Goal: Task Accomplishment & Management: Use online tool/utility

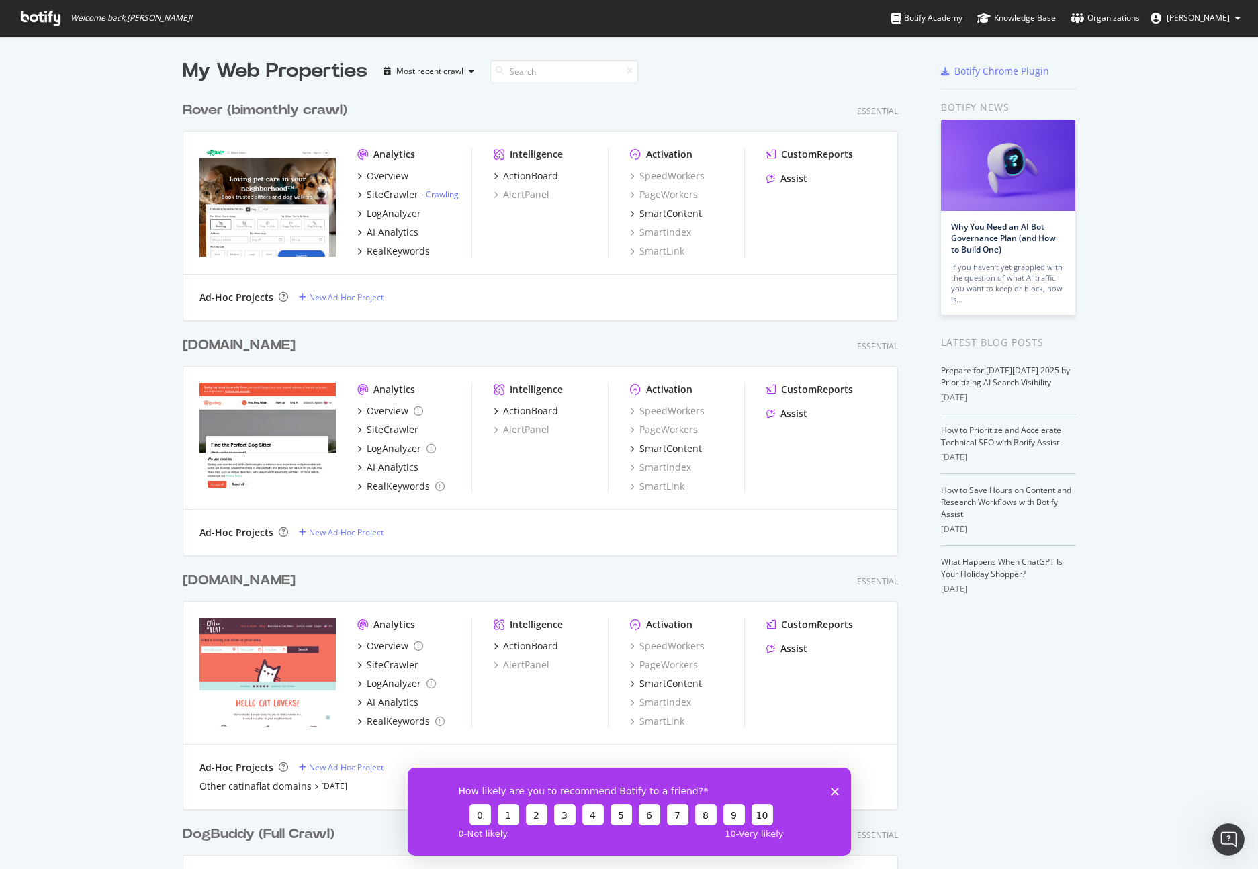
scroll to position [869, 1258]
click at [84, 162] on div "My Web Properties Most recent crawl Rover (bimonthly crawl) Essential Analytics…" at bounding box center [629, 668] width 1258 height 1264
click at [379, 171] on div "Overview" at bounding box center [388, 175] width 42 height 13
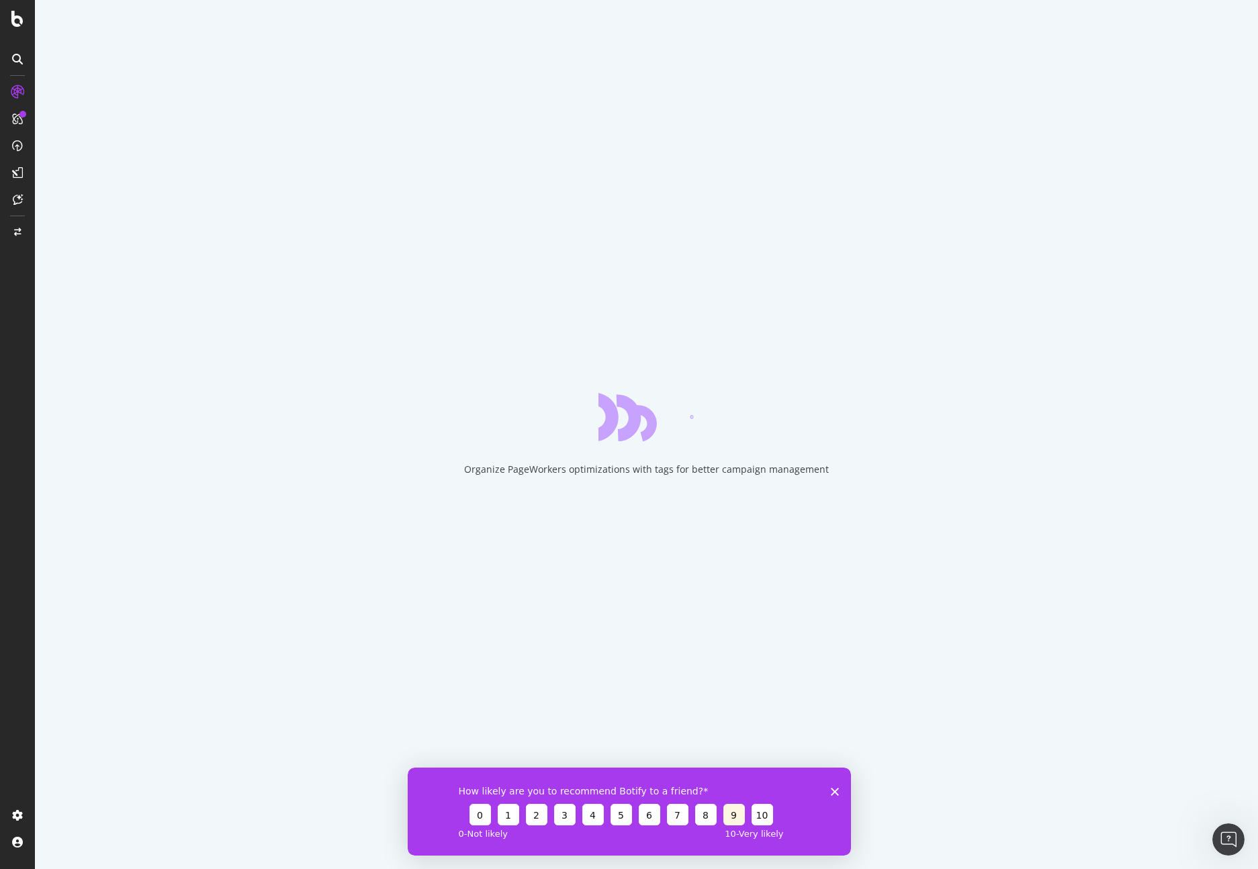
click at [727, 817] on button "9" at bounding box center [732, 813] width 21 height 21
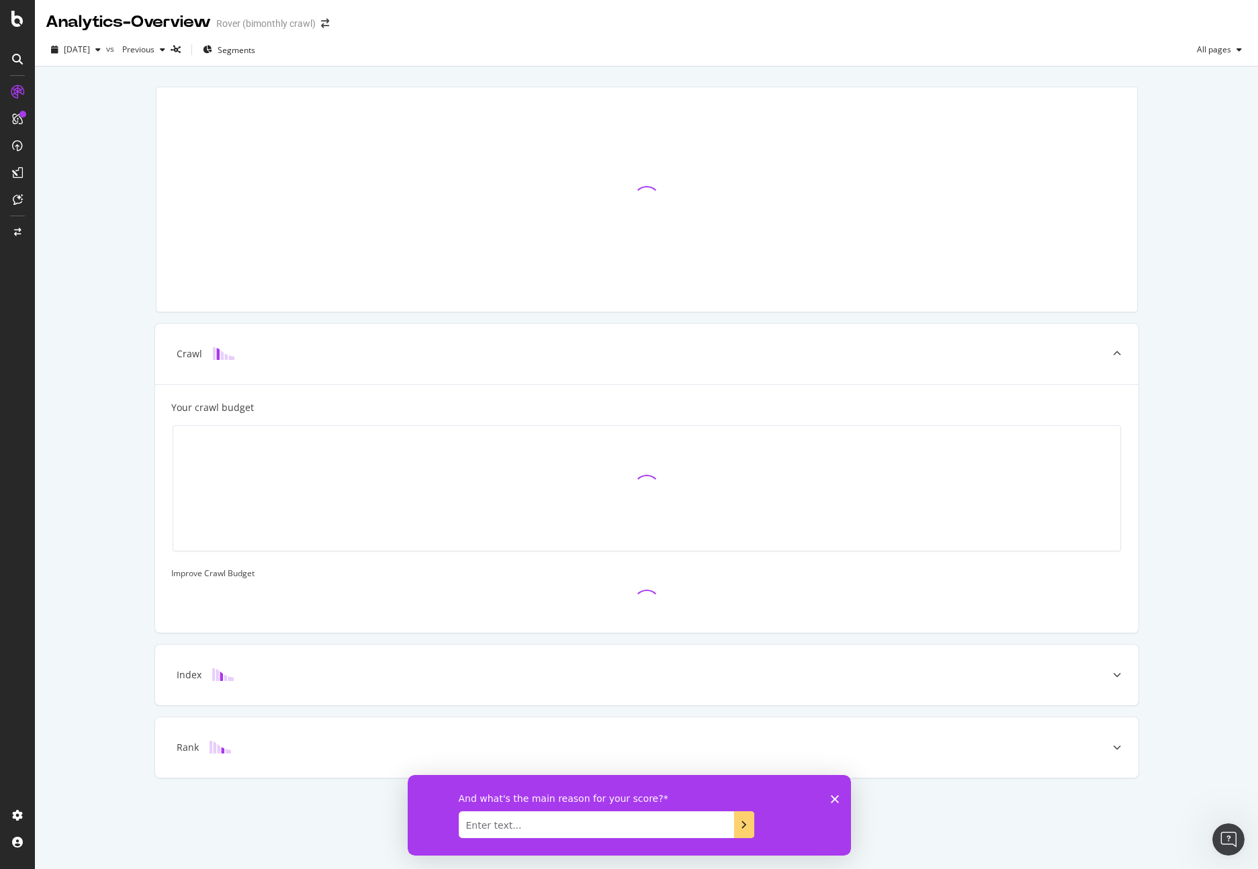
click at [835, 796] on icon "Close survey" at bounding box center [834, 798] width 8 height 8
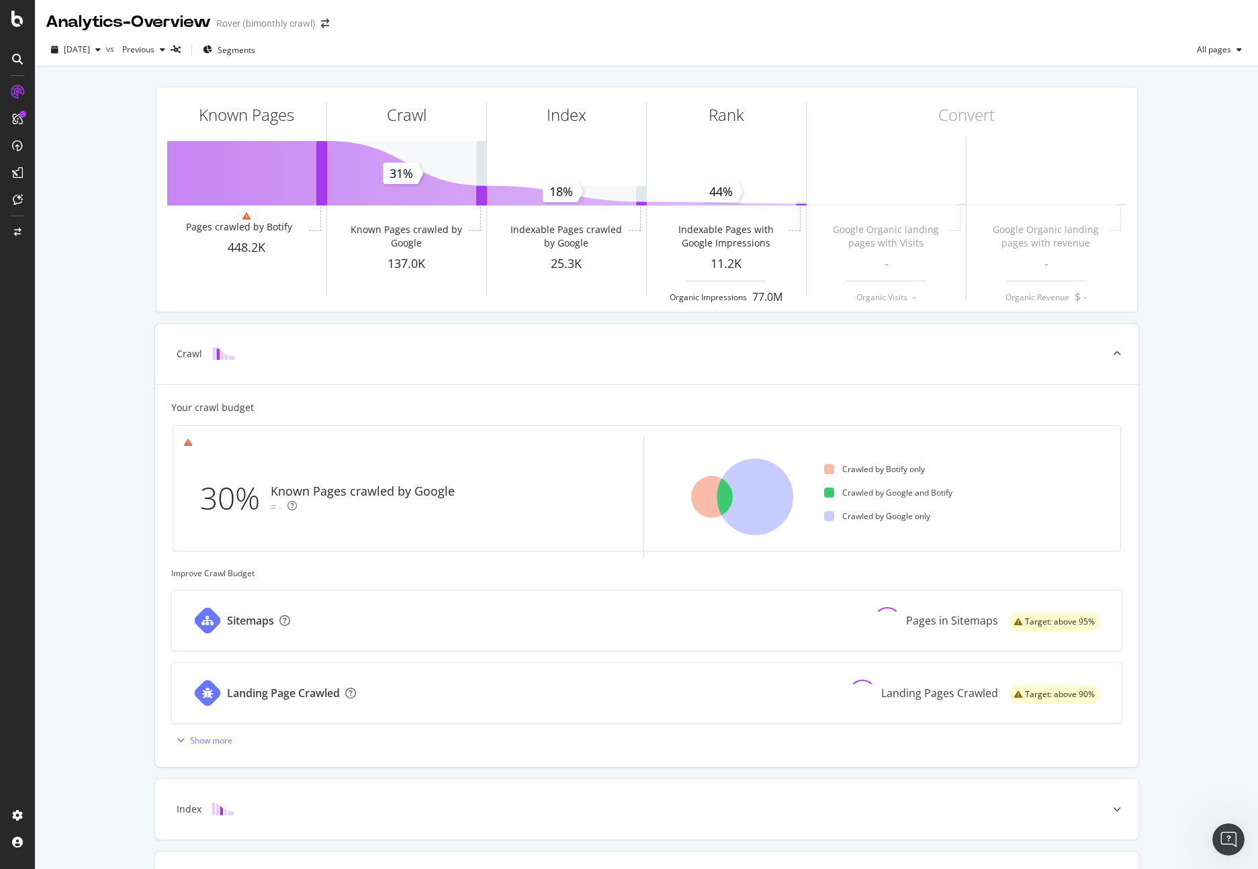
click at [387, 498] on div "Known Pages crawled by Google" at bounding box center [363, 491] width 184 height 17
click at [387, 497] on div "Known Pages crawled by Google" at bounding box center [363, 491] width 184 height 17
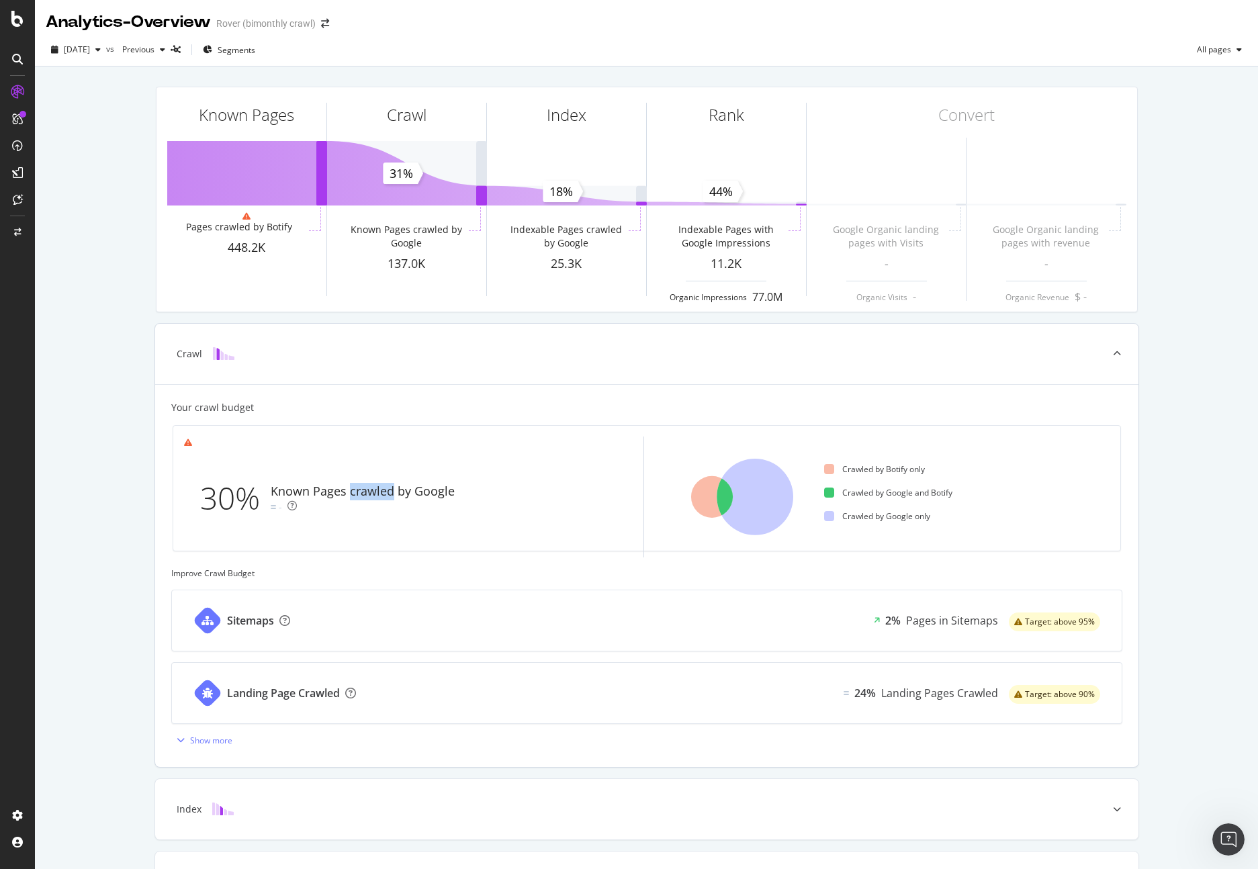
click at [387, 497] on div "Known Pages crawled by Google" at bounding box center [363, 491] width 184 height 17
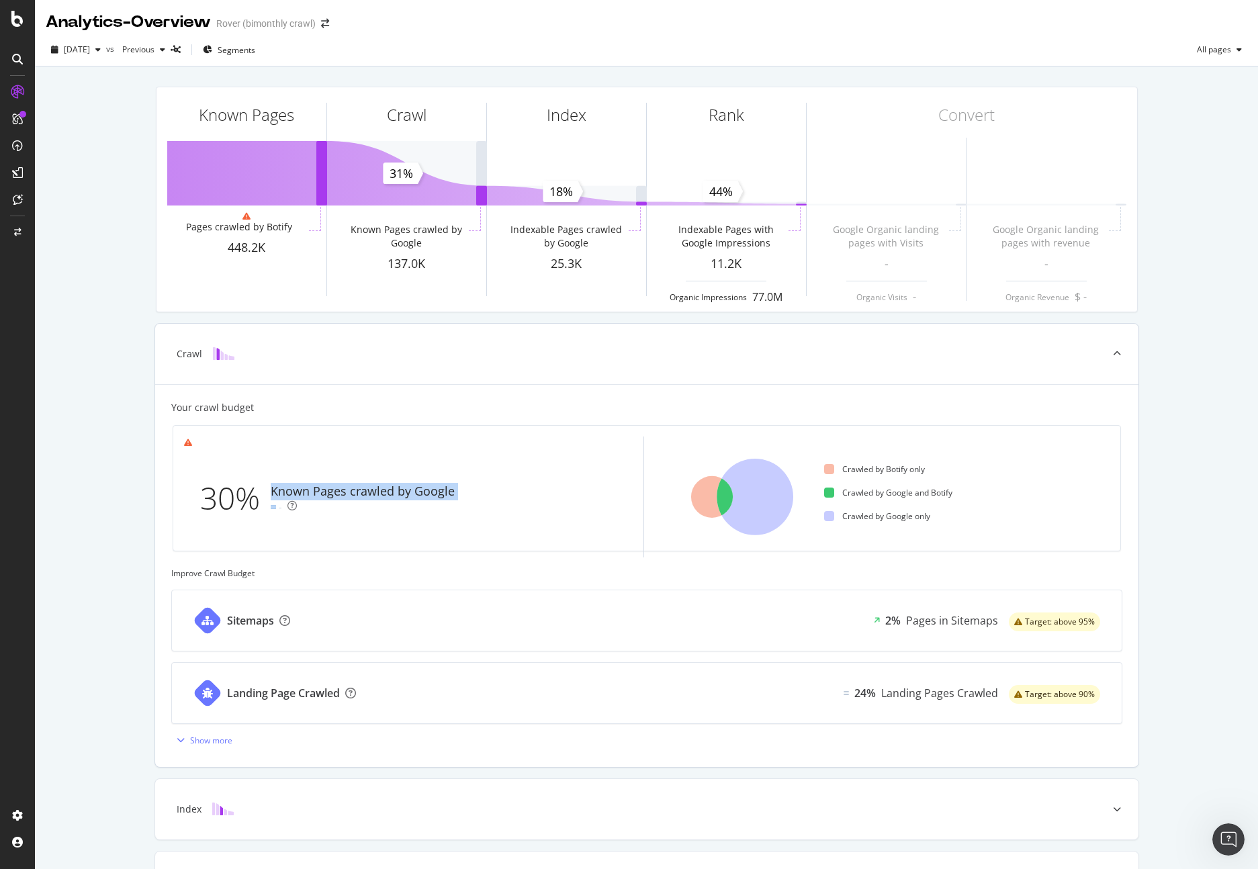
click at [393, 486] on div "Known Pages crawled by Google -" at bounding box center [365, 498] width 189 height 31
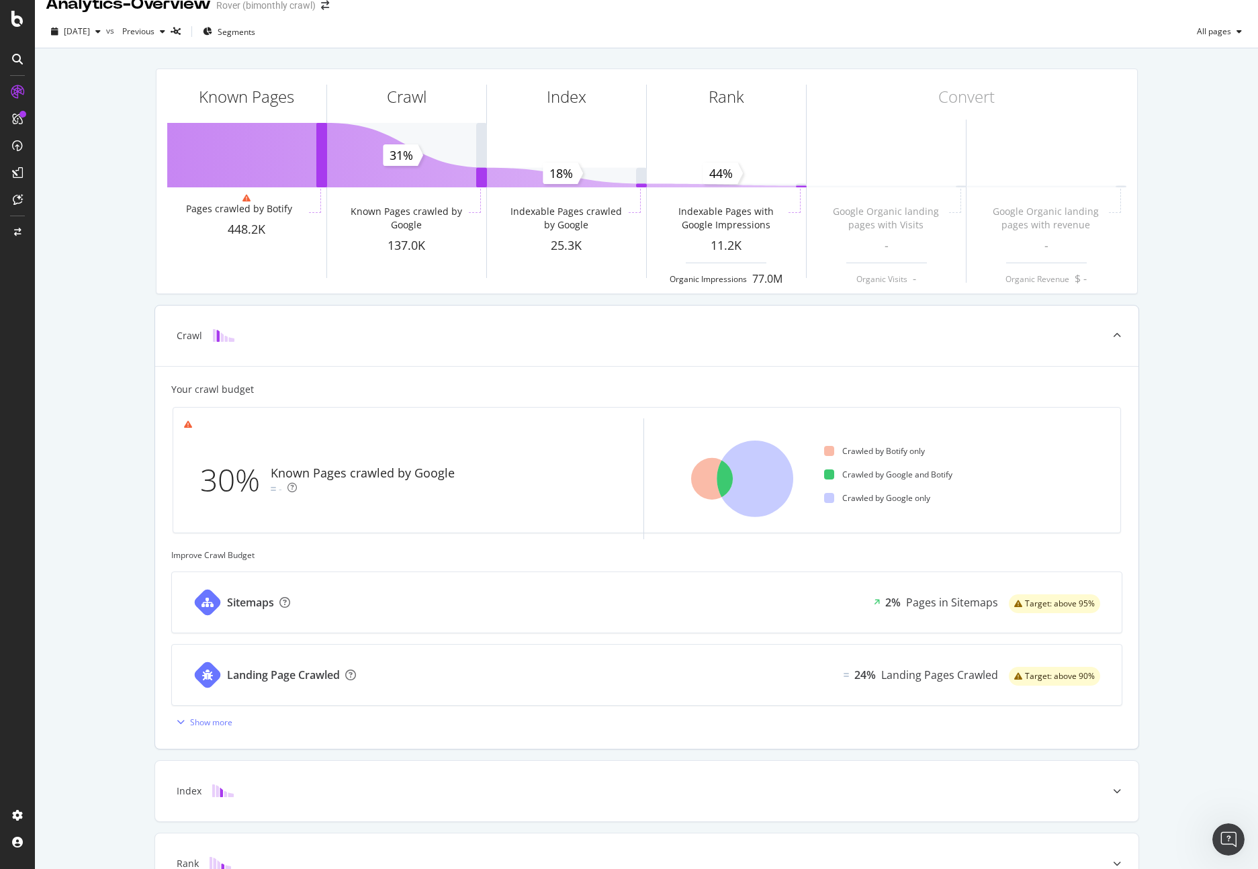
click at [393, 486] on div "Known Pages crawled by Google -" at bounding box center [365, 480] width 189 height 31
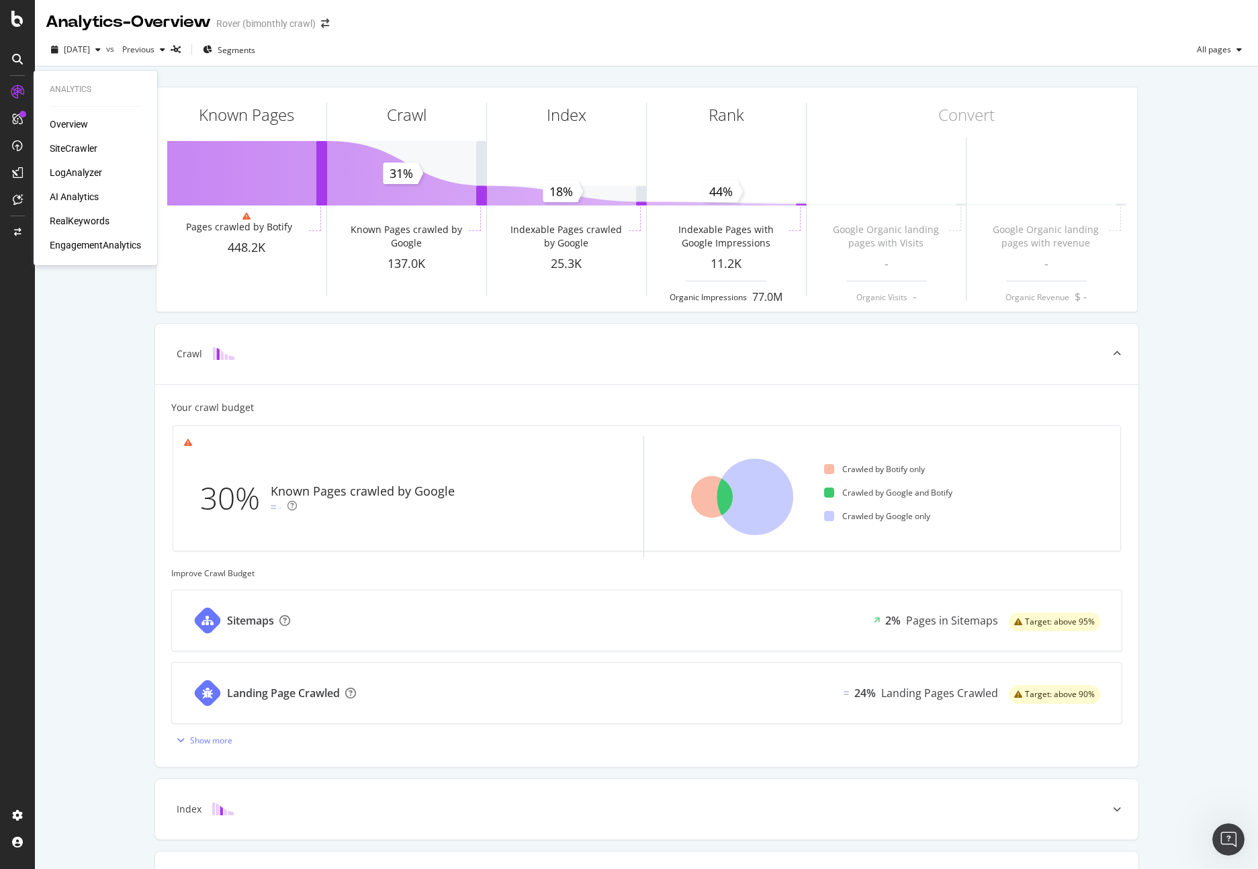
click at [78, 124] on div "Overview" at bounding box center [69, 123] width 38 height 13
click at [71, 147] on div "SiteCrawler" at bounding box center [74, 148] width 48 height 13
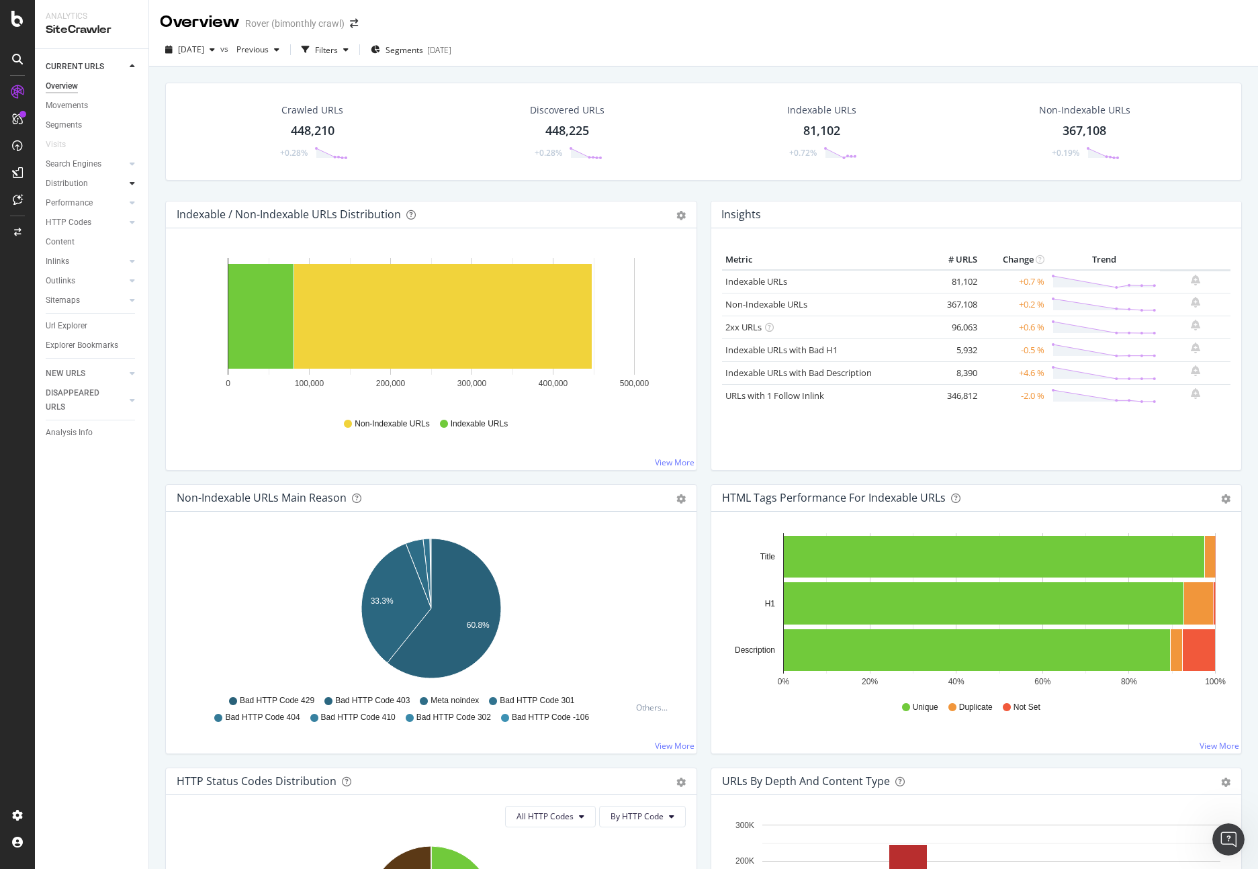
click at [137, 182] on div at bounding box center [132, 183] width 13 height 13
click at [87, 220] on div "Segments" at bounding box center [70, 223] width 36 height 14
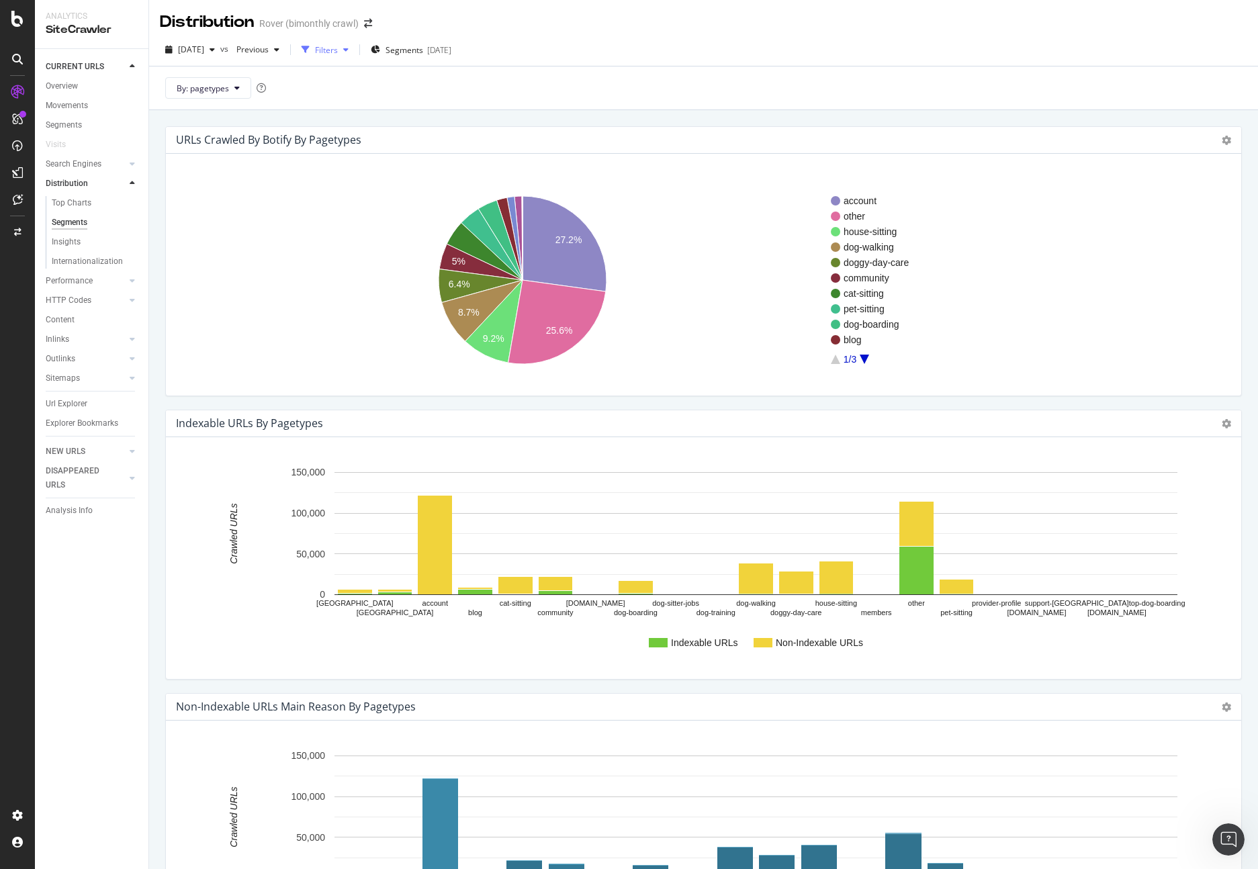
click at [338, 48] on div "Filters" at bounding box center [326, 49] width 23 height 11
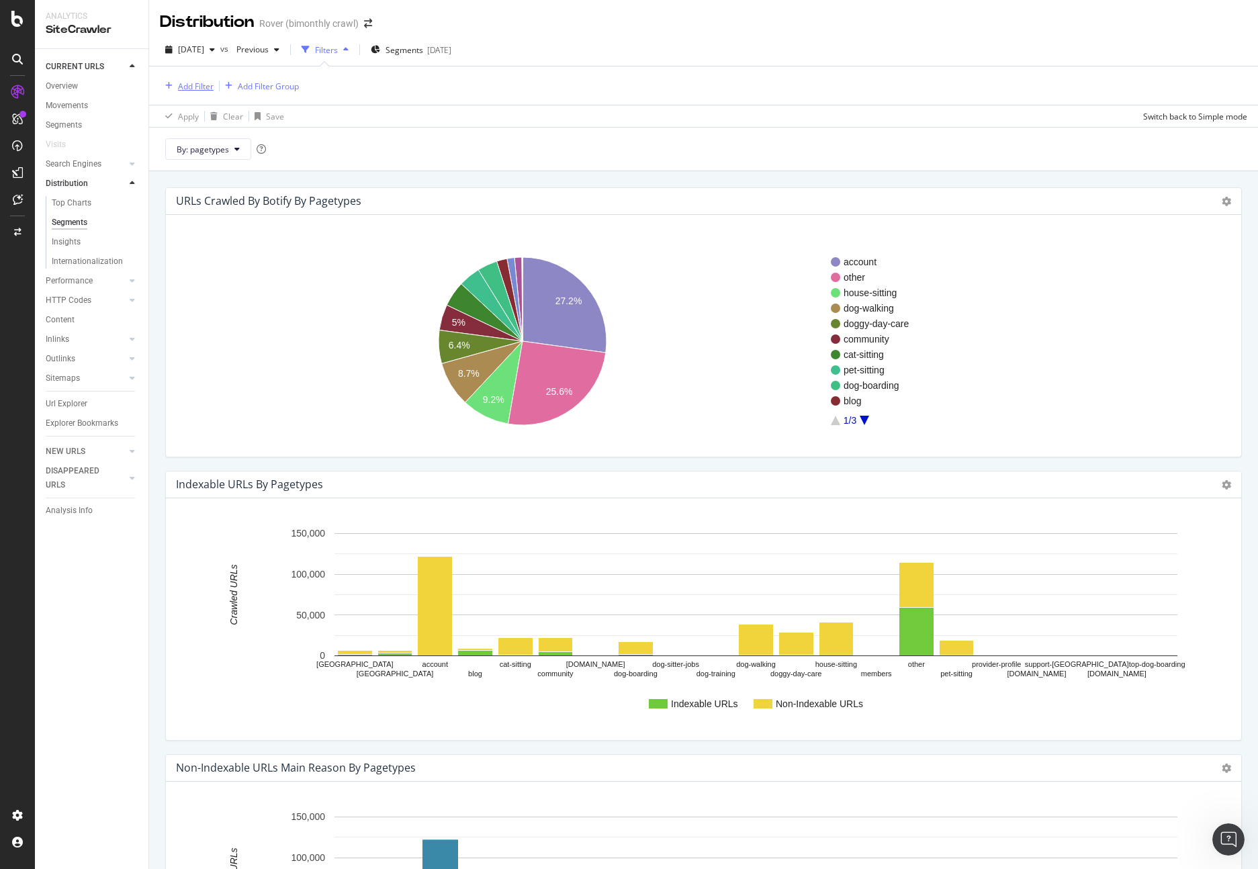
click at [187, 85] on div "Add Filter" at bounding box center [196, 86] width 36 height 11
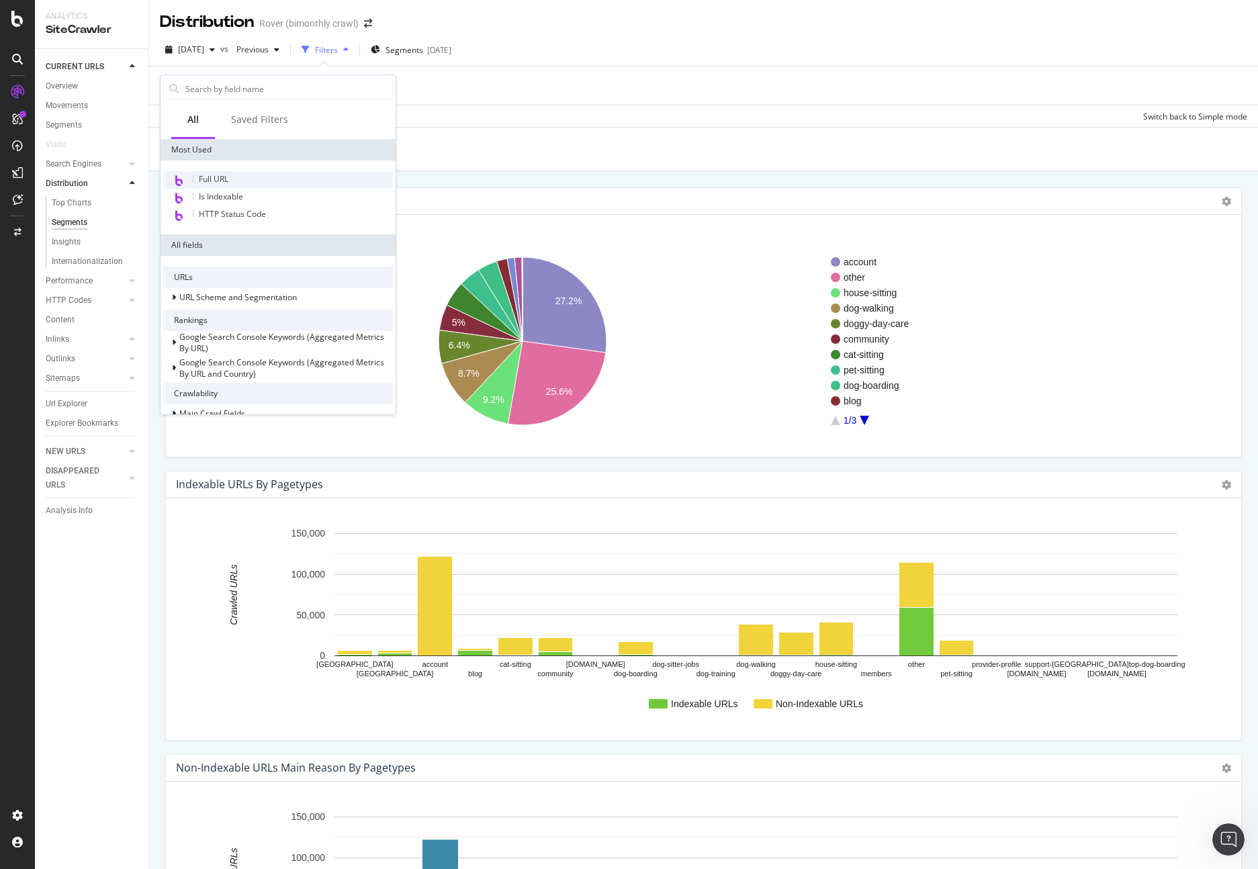
click at [211, 171] on div "Full URL" at bounding box center [278, 179] width 230 height 17
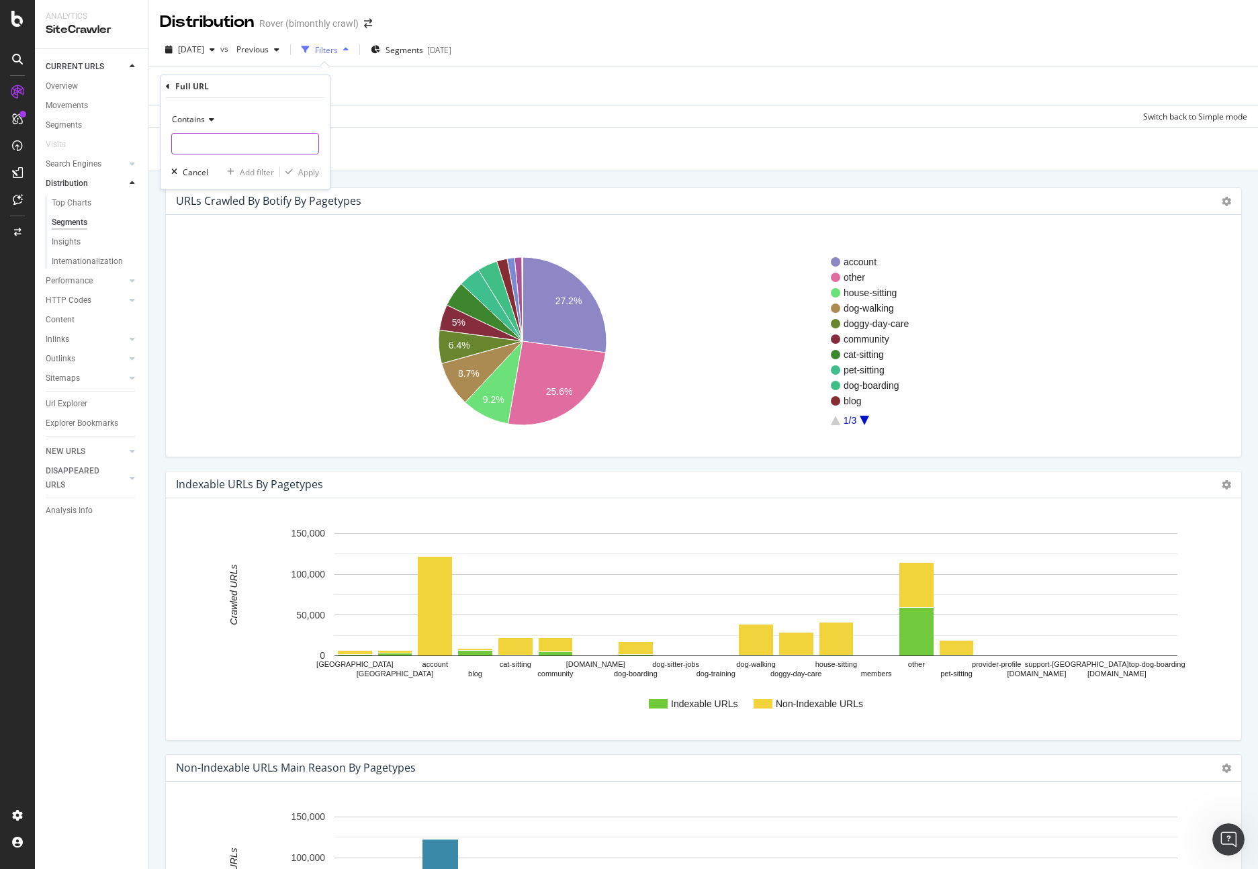
click at [214, 143] on input "text" at bounding box center [245, 143] width 146 height 21
type input "rover.com/uk/"
click at [319, 173] on div "Contains rover.com/uk/ Cancel Add filter Apply" at bounding box center [244, 143] width 169 height 91
click at [316, 173] on div "Apply" at bounding box center [308, 172] width 21 height 11
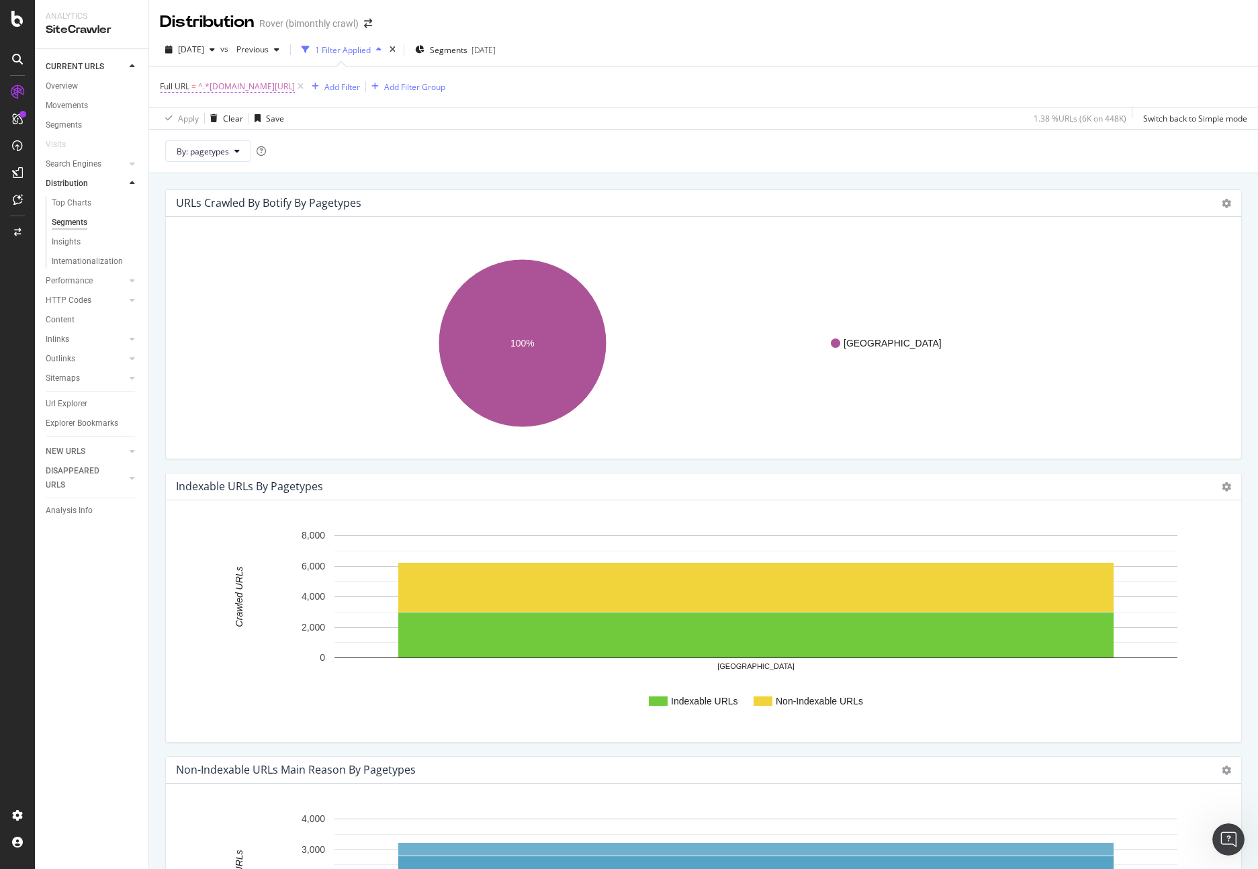
click at [246, 85] on span "^.*rover.com/uk/.*$" at bounding box center [246, 86] width 97 height 19
drag, startPoint x: 216, startPoint y: 139, endPoint x: 165, endPoint y: 141, distance: 51.1
click at [165, 141] on div "Contains rover.com/uk/ Cancel Add filter Apply" at bounding box center [244, 142] width 169 height 91
drag, startPoint x: 196, startPoint y: 140, endPoint x: 214, endPoint y: 139, distance: 18.2
click at [197, 140] on input "rover.com/uk/" at bounding box center [235, 142] width 127 height 21
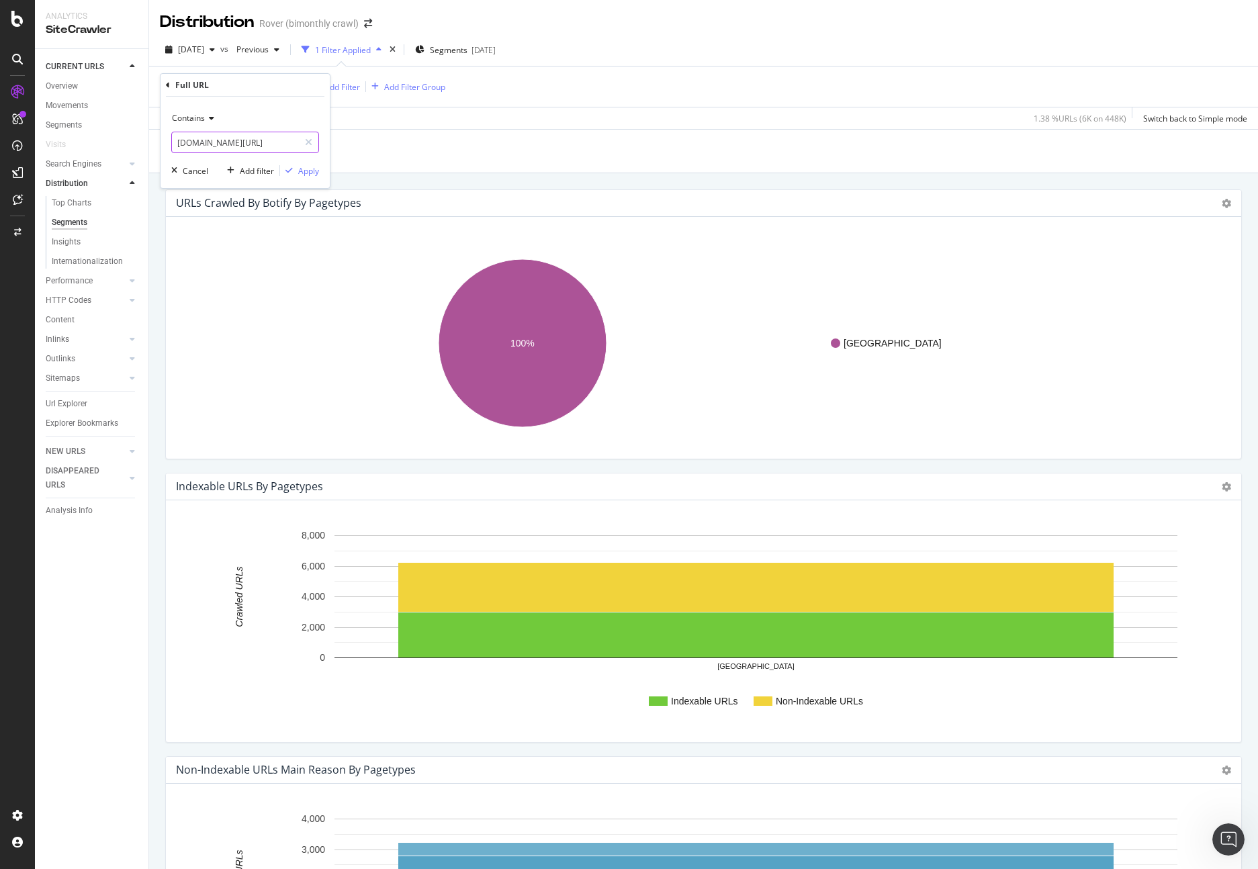
drag, startPoint x: 216, startPoint y: 139, endPoint x: 164, endPoint y: 142, distance: 51.8
click at [164, 142] on div "Contains rover.com/uk/ Cancel Add filter Apply" at bounding box center [244, 142] width 169 height 91
type input "/uk/"
click at [298, 166] on div "Apply" at bounding box center [308, 170] width 21 height 11
